Goal: Task Accomplishment & Management: Manage account settings

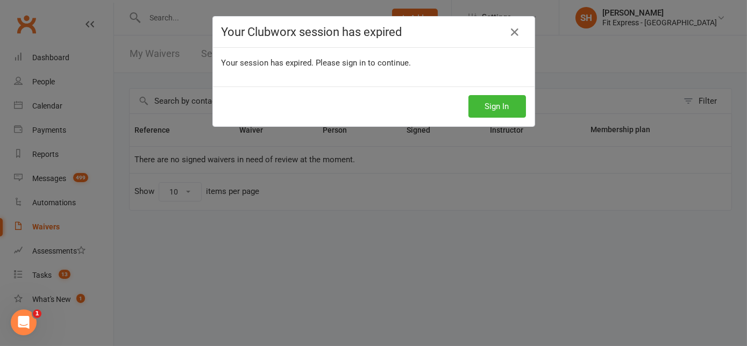
click at [503, 118] on div "Sign In" at bounding box center [374, 107] width 322 height 40
click at [495, 99] on button "Sign In" at bounding box center [498, 106] width 58 height 23
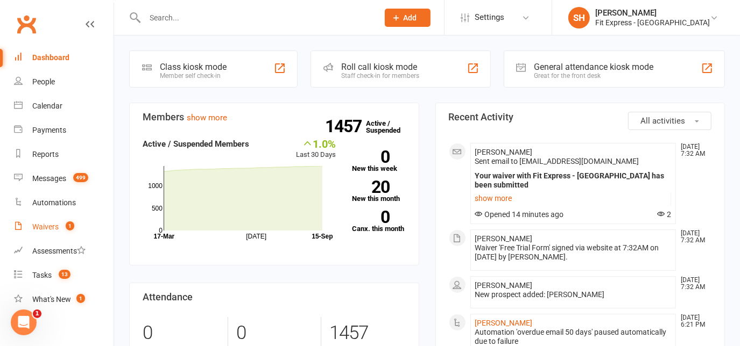
click at [45, 226] on div "Waivers" at bounding box center [45, 227] width 26 height 9
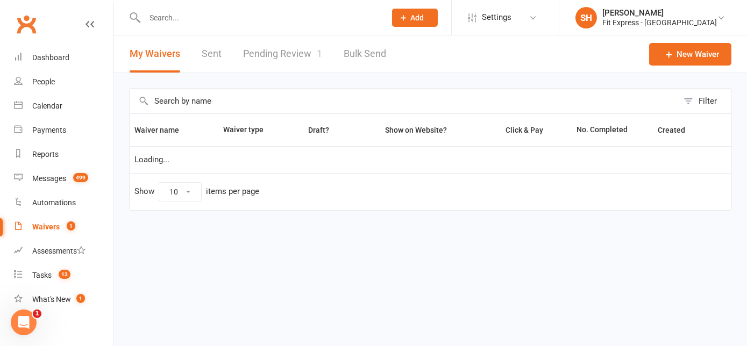
click at [295, 47] on link "Pending Review 1" at bounding box center [282, 54] width 79 height 37
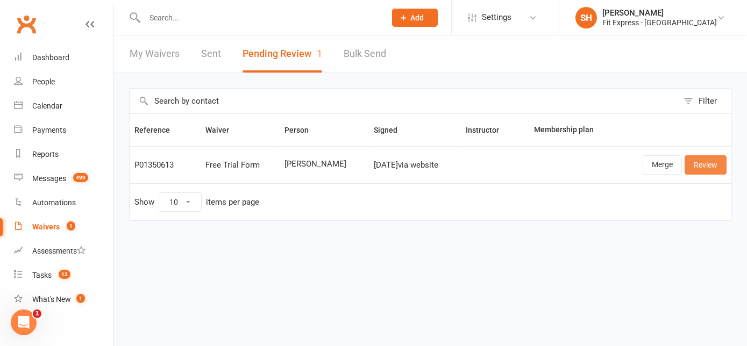
click at [712, 164] on link "Review" at bounding box center [706, 164] width 42 height 19
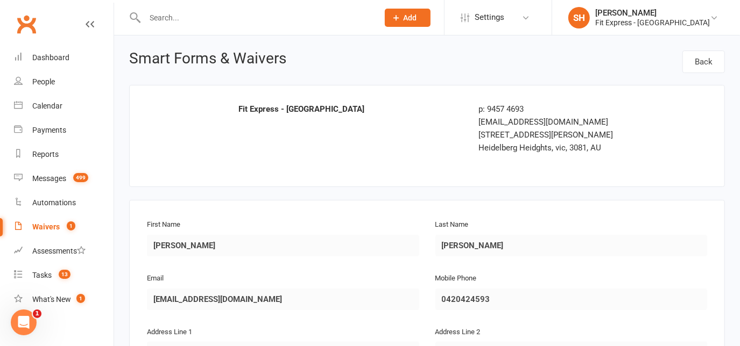
click at [32, 32] on link "Clubworx" at bounding box center [26, 24] width 27 height 27
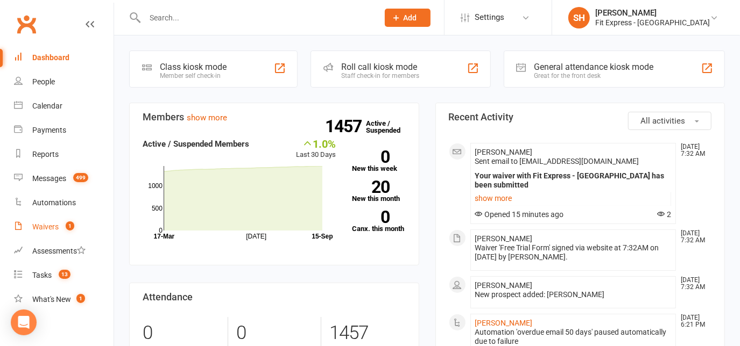
click at [52, 221] on link "Waivers 1" at bounding box center [64, 227] width 100 height 24
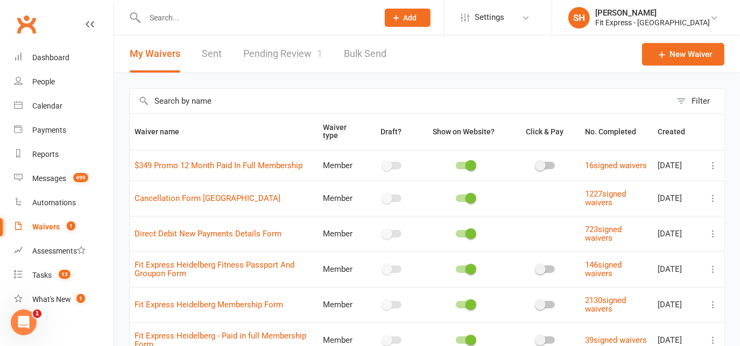
click at [313, 67] on link "Pending Review 1" at bounding box center [282, 54] width 79 height 37
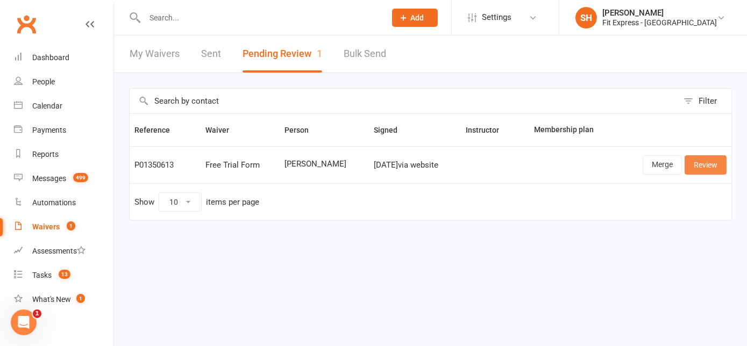
click at [712, 159] on link "Review" at bounding box center [706, 164] width 42 height 19
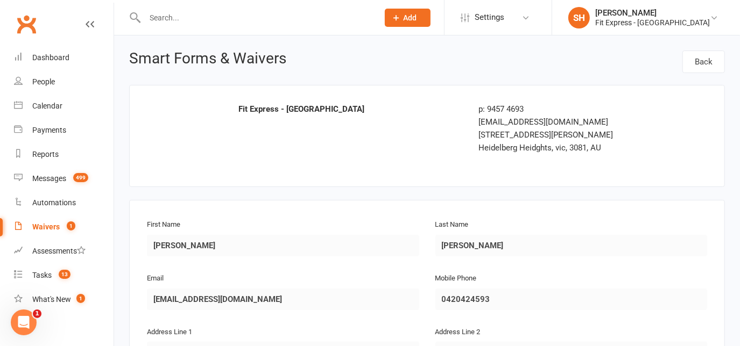
click at [27, 11] on link "Clubworx" at bounding box center [26, 24] width 27 height 27
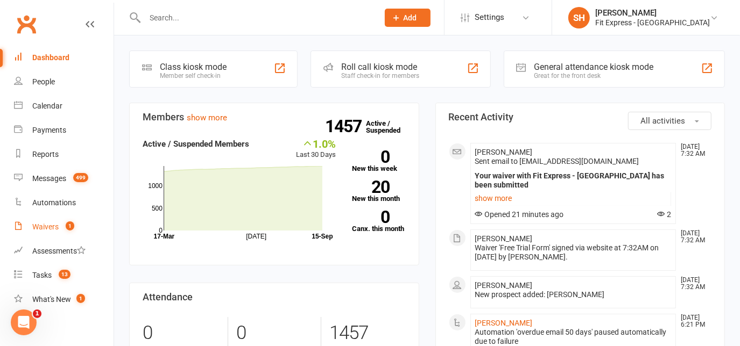
click at [53, 228] on div "Waivers" at bounding box center [45, 227] width 26 height 9
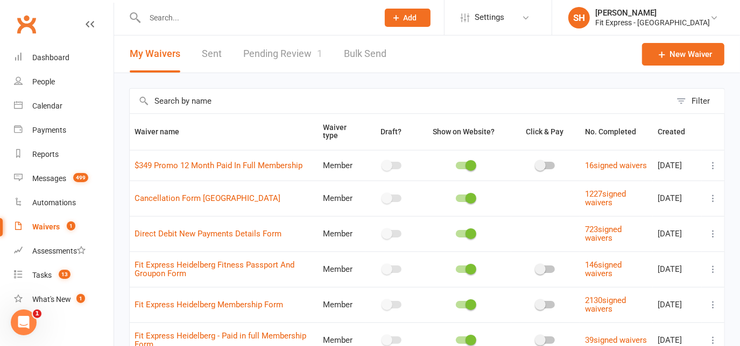
click at [285, 53] on link "Pending Review 1" at bounding box center [282, 54] width 79 height 37
